Goal: Task Accomplishment & Management: Use online tool/utility

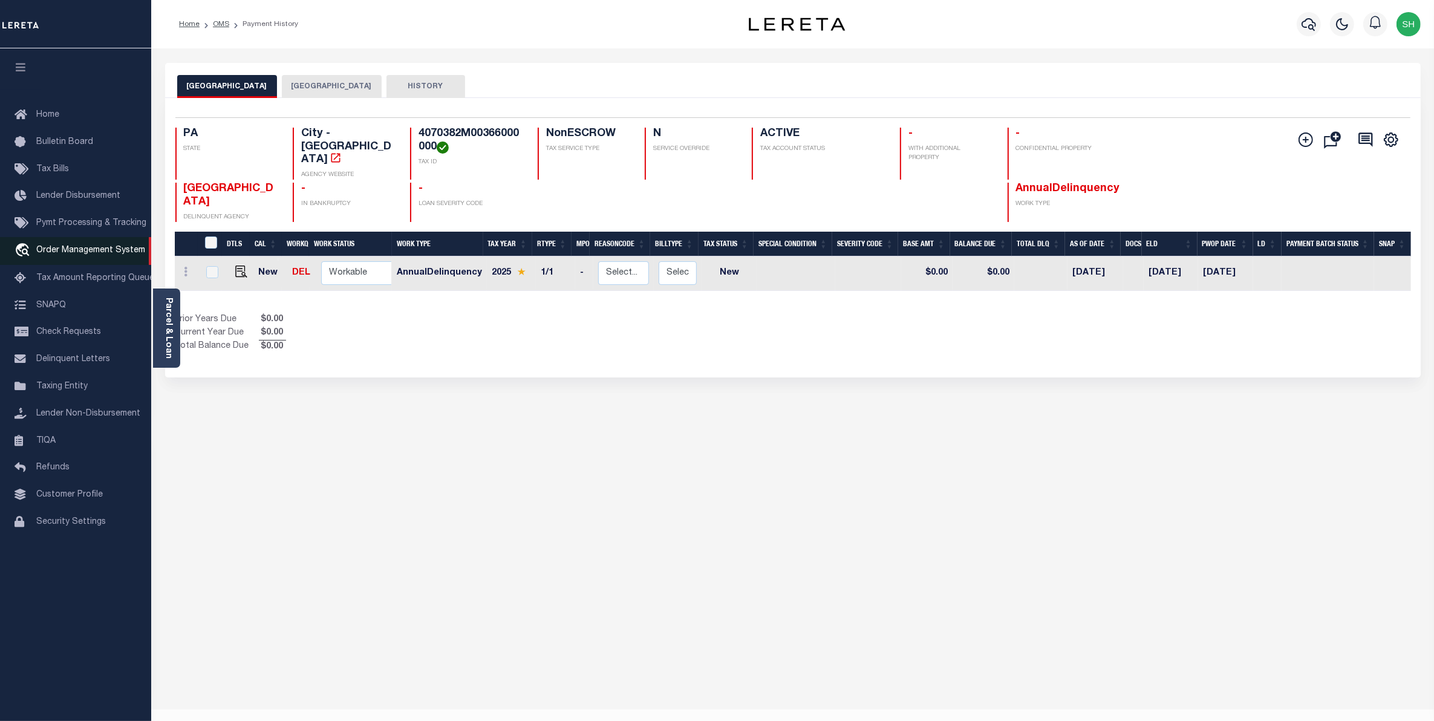
click at [51, 253] on span "Order Management System" at bounding box center [90, 250] width 109 height 8
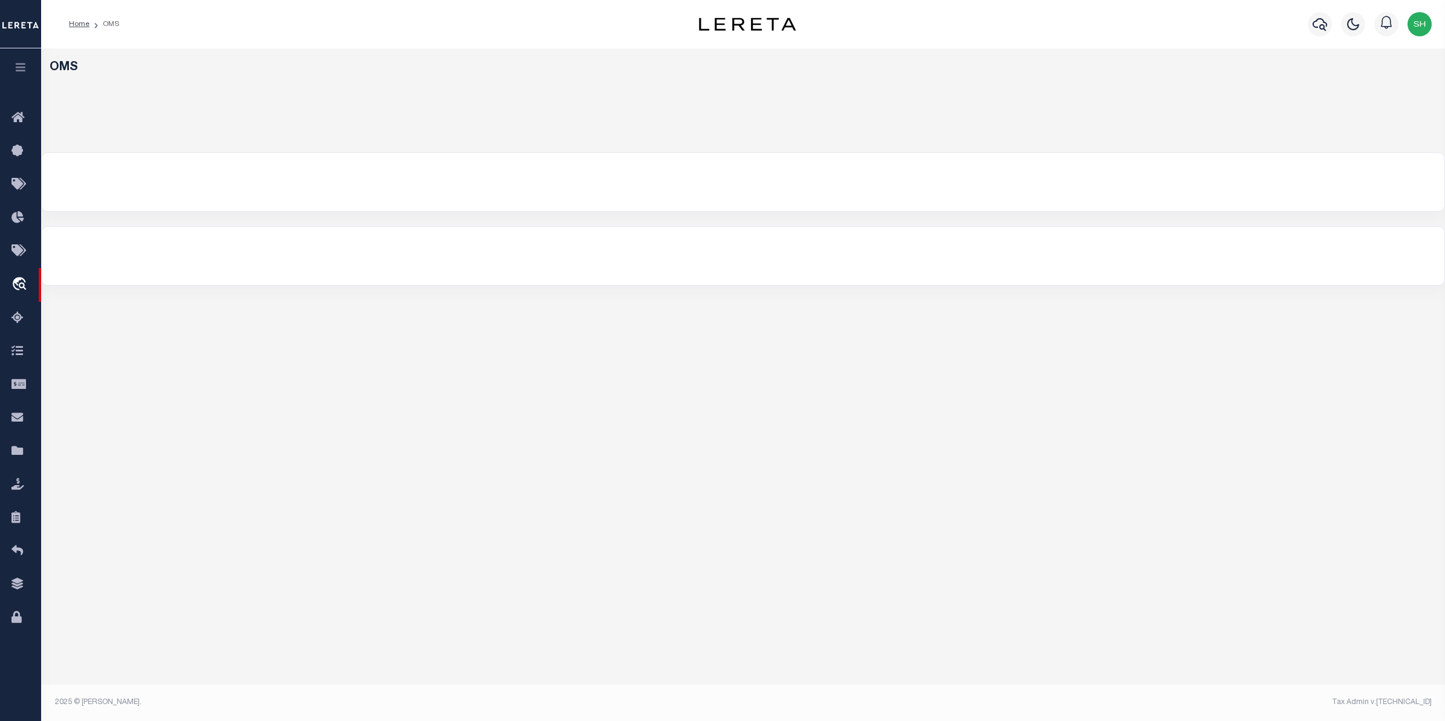
select select "200"
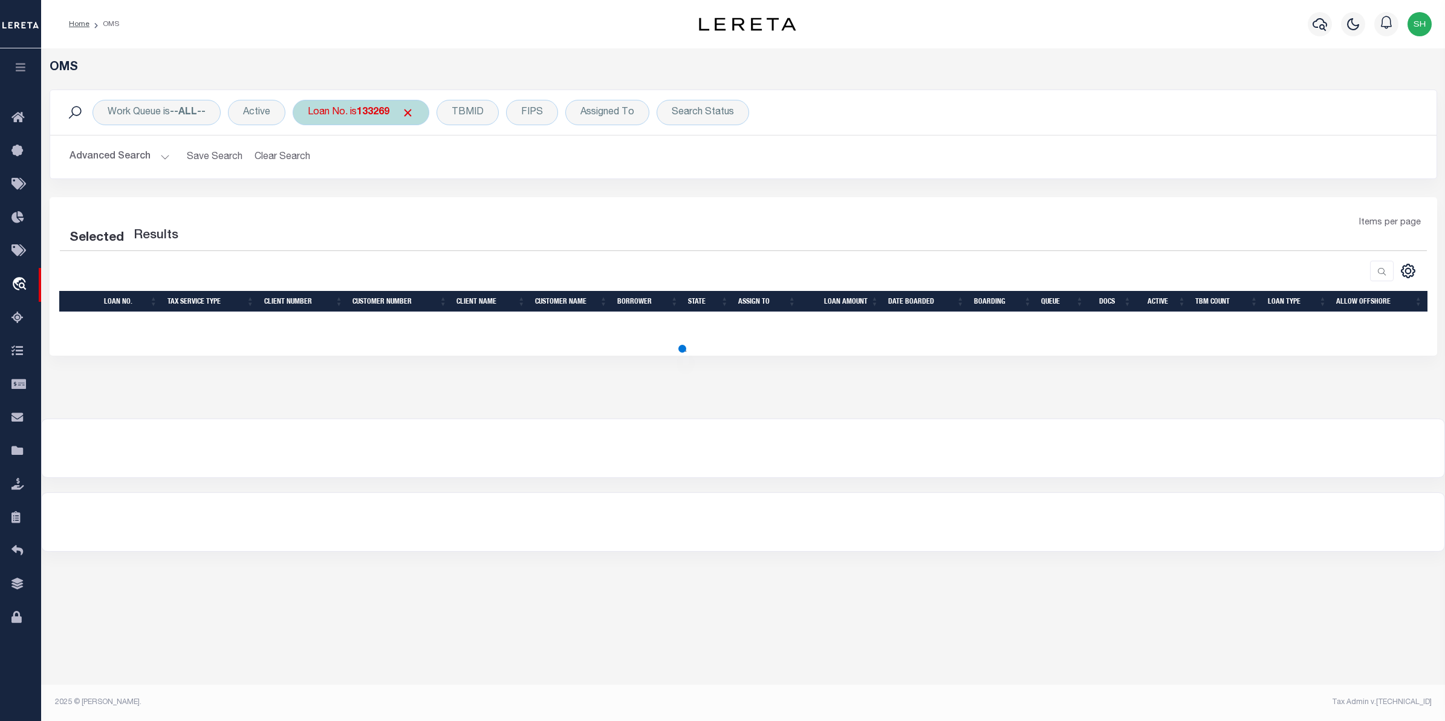
select select "200"
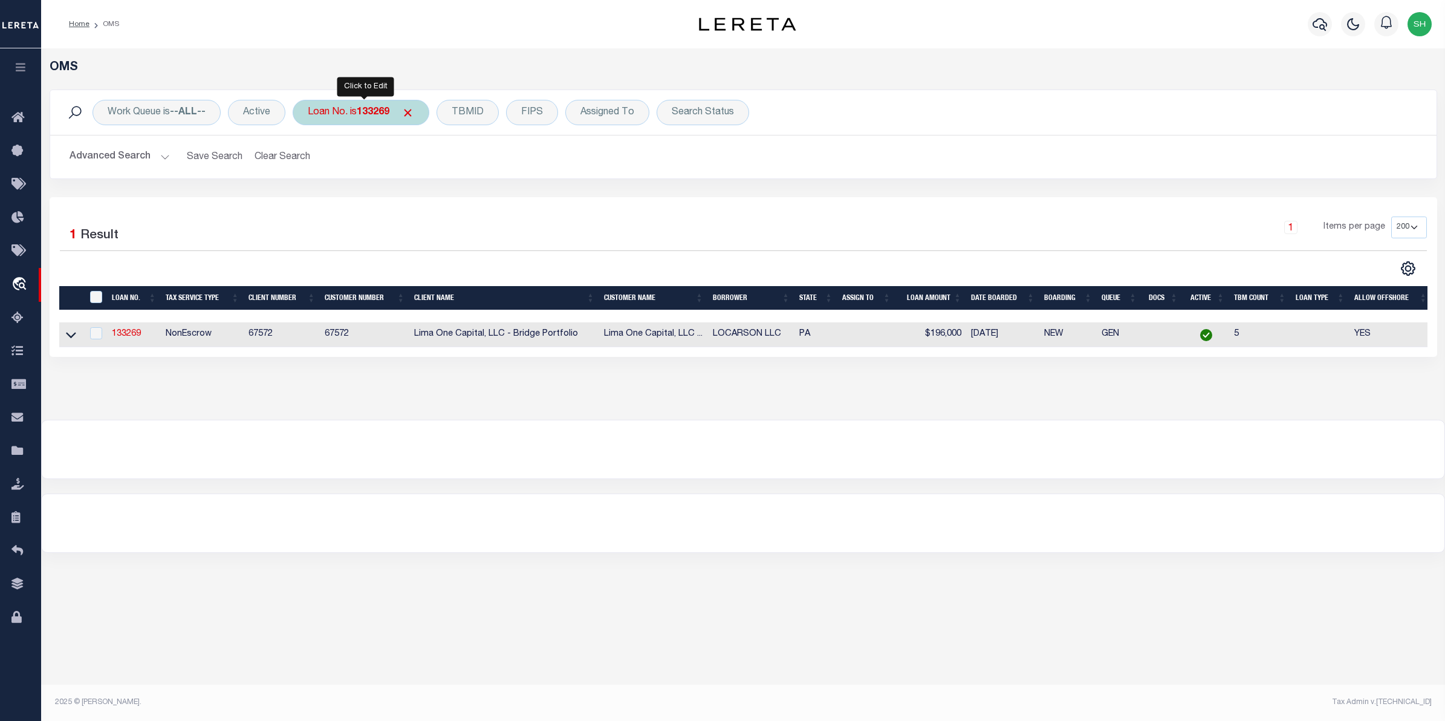
click at [342, 121] on div "Loan No. is 133269" at bounding box center [361, 112] width 137 height 25
type input "3830121090503"
click at [464, 195] on input "Apply" at bounding box center [468, 198] width 36 height 20
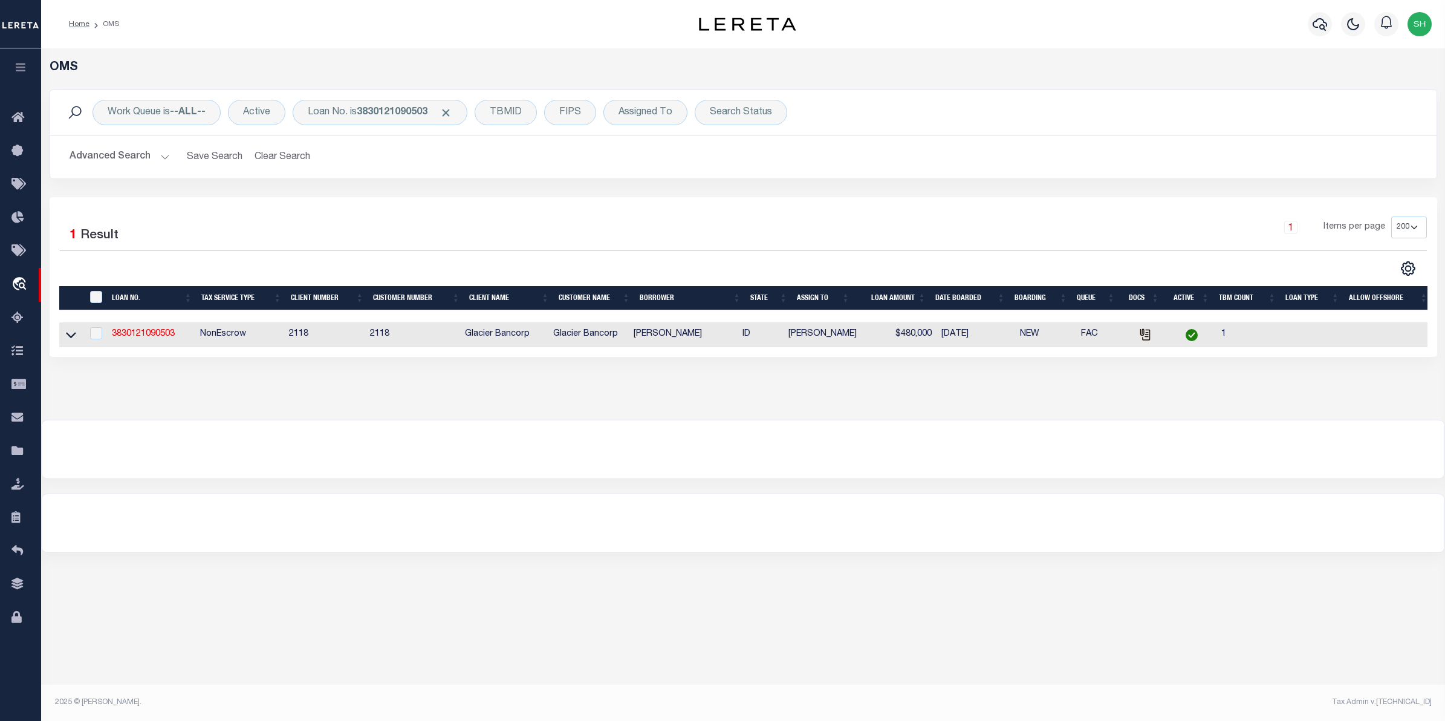
click at [77, 334] on td at bounding box center [71, 334] width 24 height 25
checkbox input "true"
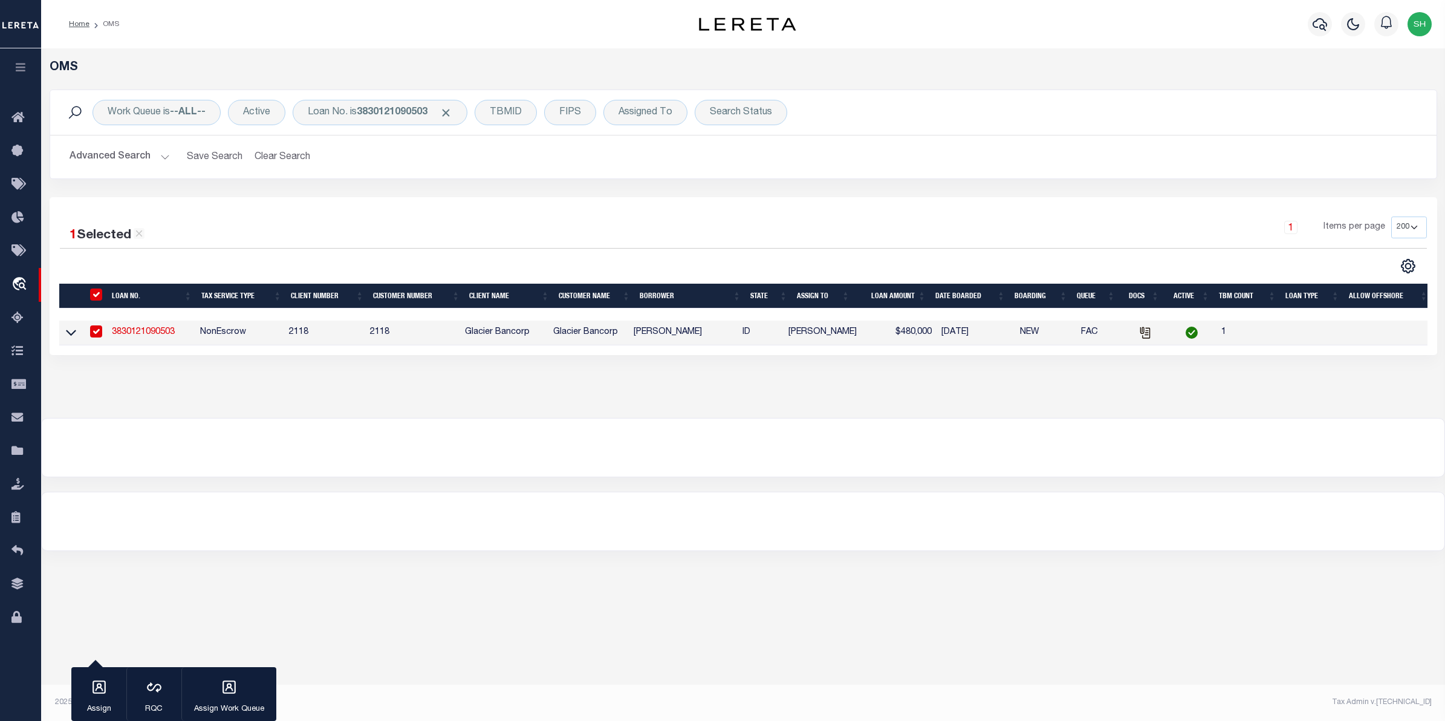
click at [77, 333] on td at bounding box center [71, 332] width 24 height 25
checkbox input "false"
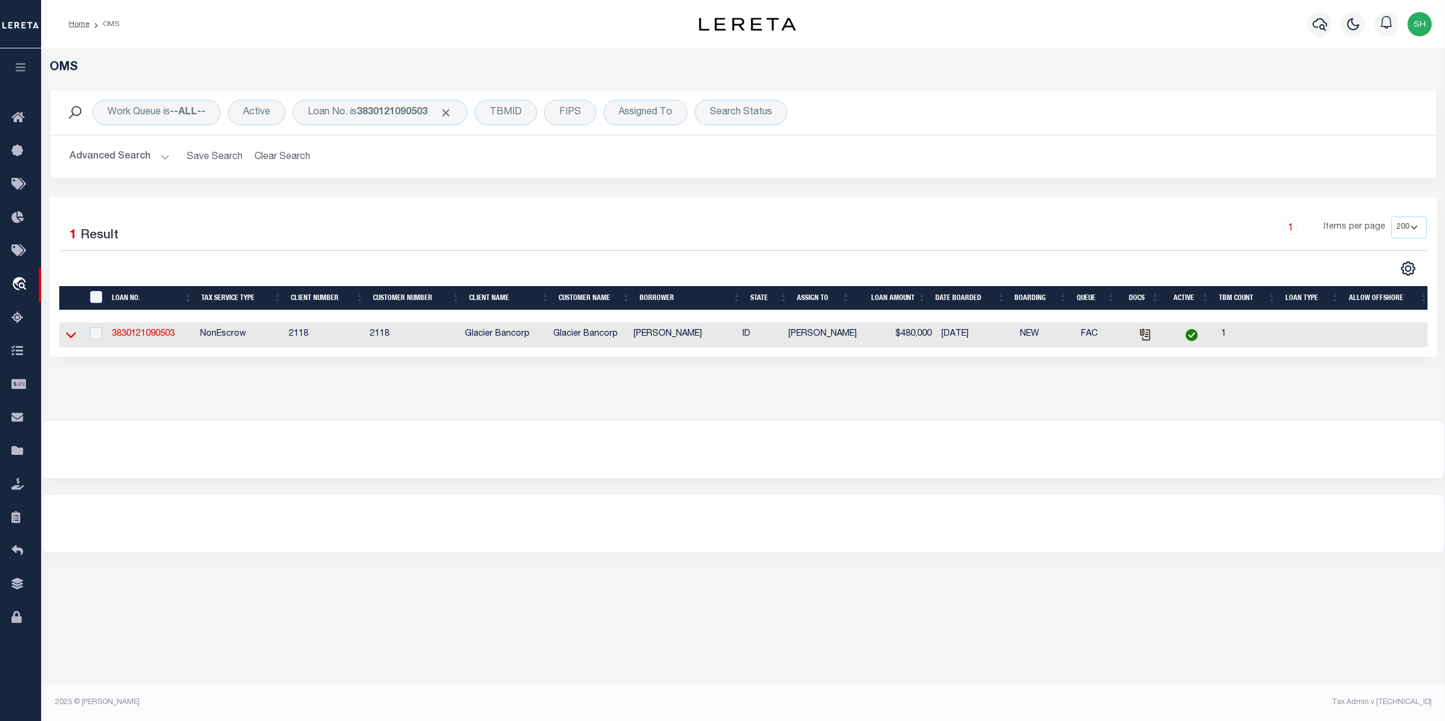
click at [66, 339] on icon at bounding box center [71, 334] width 10 height 13
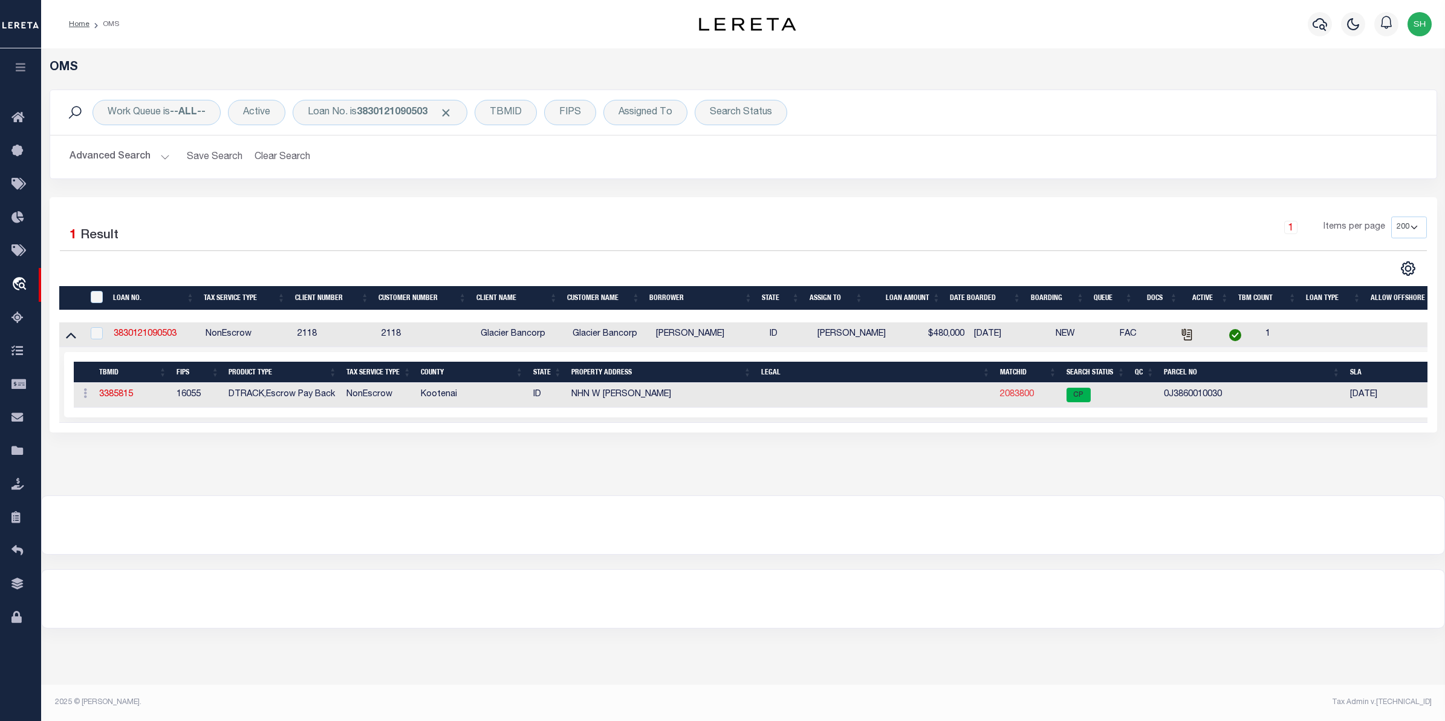
click at [1010, 398] on link "2083800" at bounding box center [1017, 394] width 34 height 8
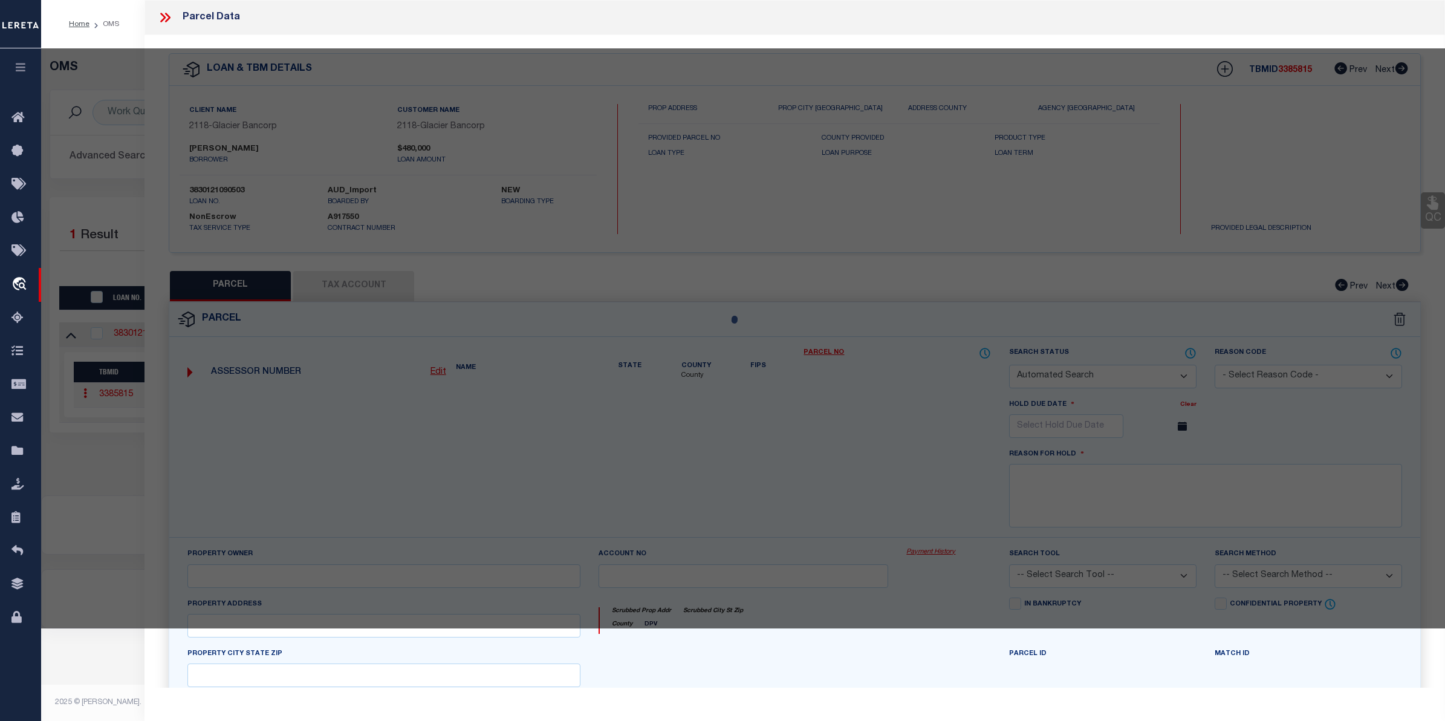
checkbox input "false"
select select "CP"
type input "[PERSON_NAME], [PERSON_NAME]"
select select "AGW"
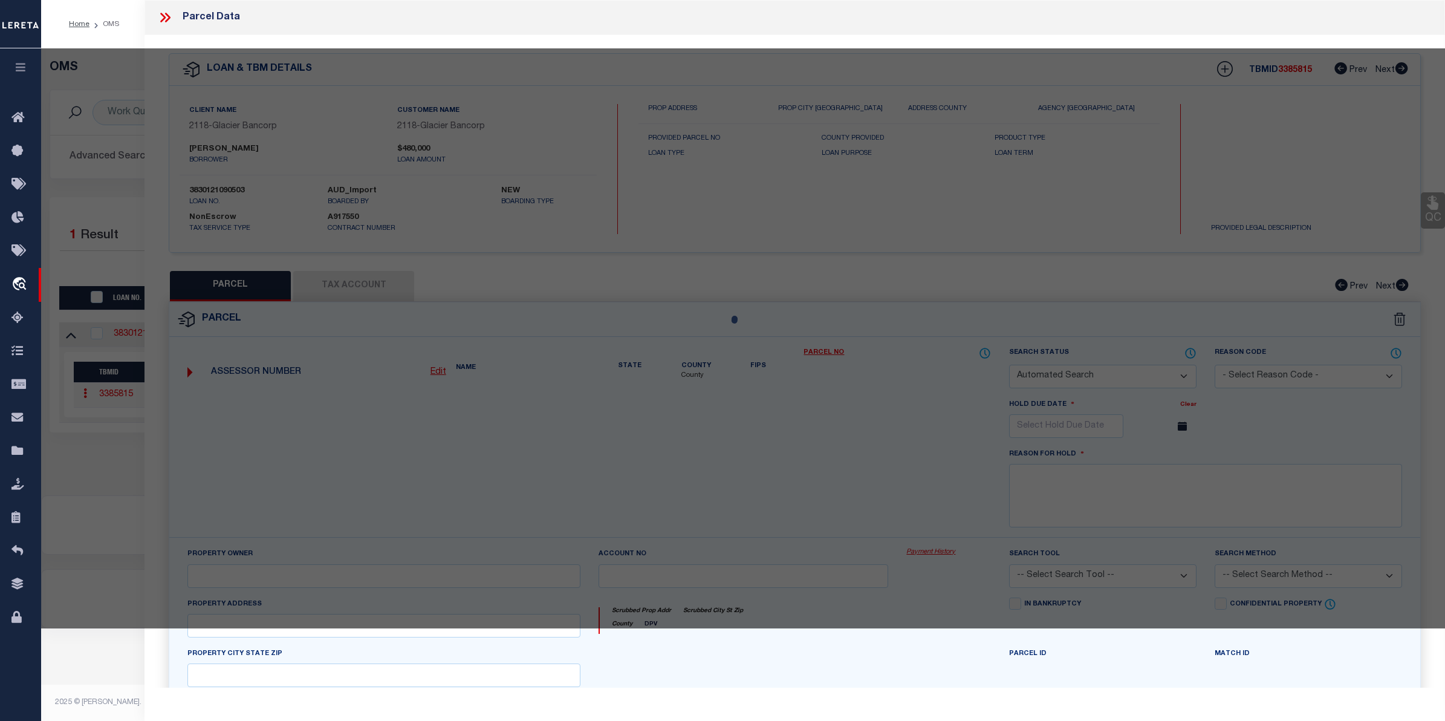
select select
type input "[STREET_ADDRESS][PERSON_NAME]"
checkbox input "false"
type input "POST FALLS ID 83854"
type textarea "[GEOGRAPHIC_DATA], [GEOGRAPHIC_DATA] 1 2450N06W"
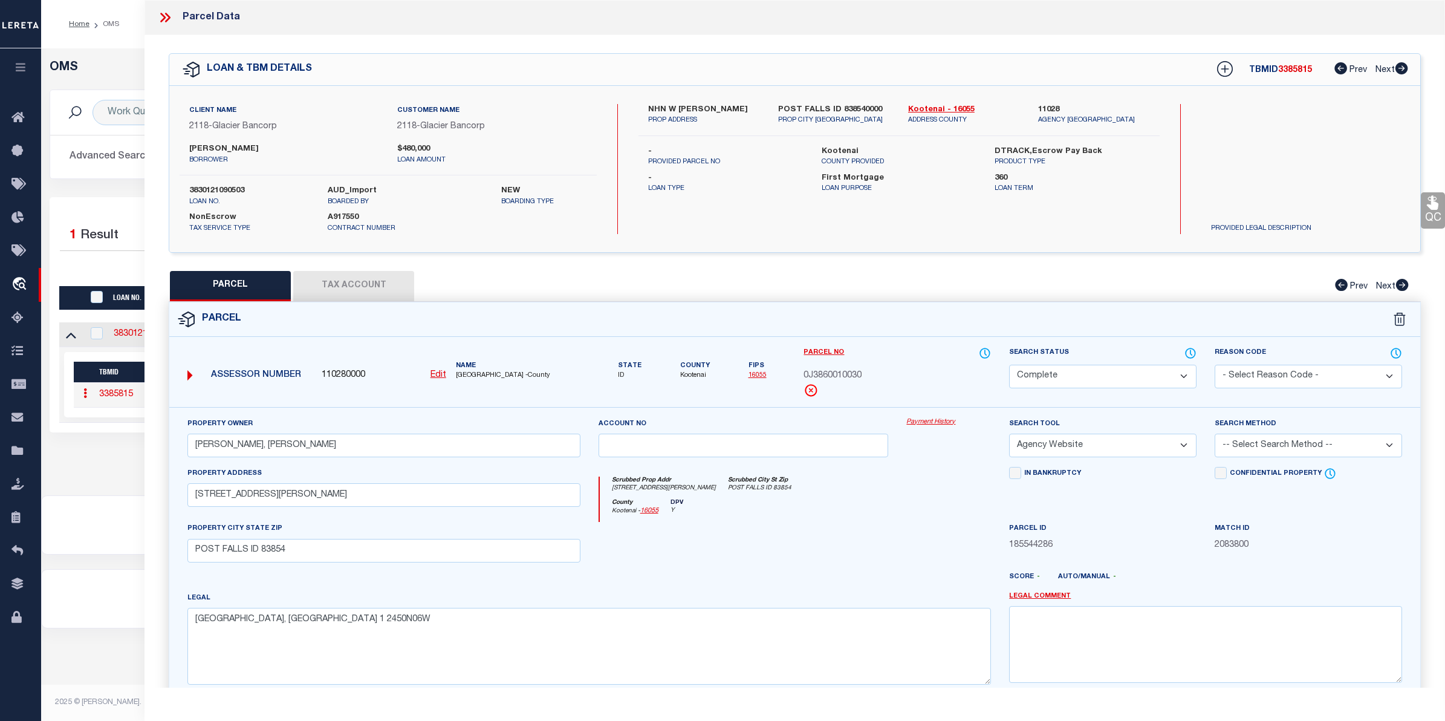
click at [916, 424] on link "Payment History" at bounding box center [948, 422] width 85 height 10
